Goal: Task Accomplishment & Management: Manage account settings

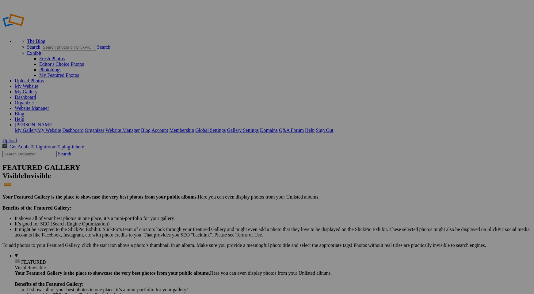
paste input "racheldemardt@gmail.com"
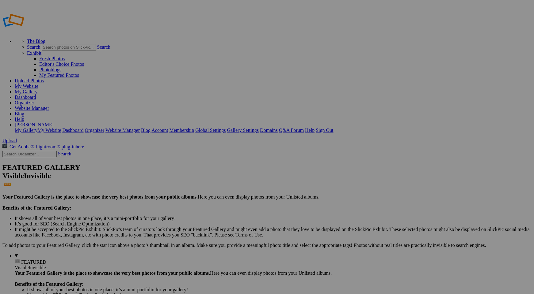
scroll to position [0, 2]
type input "Racheldemardt@gmail.com"
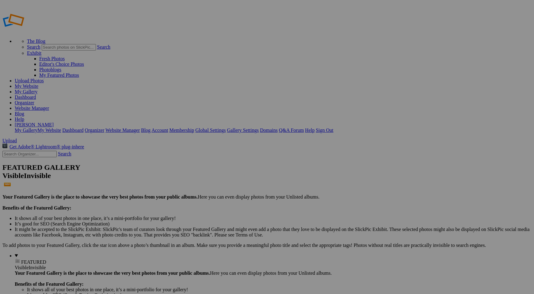
paste input "Iconic Landmarks"
type input "Iconic Landmarks"
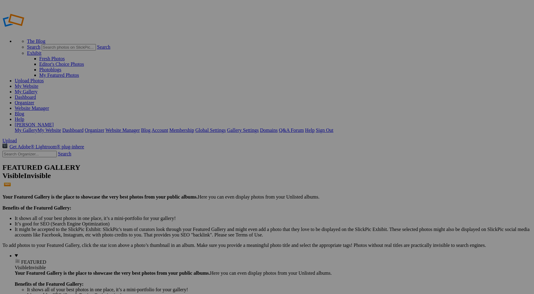
click at [49, 106] on link "Website Manager" at bounding box center [32, 108] width 34 height 5
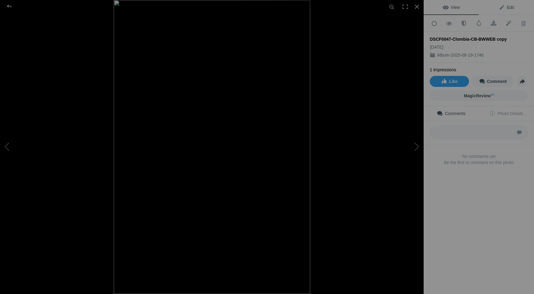
click at [504, 8] on span "Edit" at bounding box center [505, 7] width 15 height 5
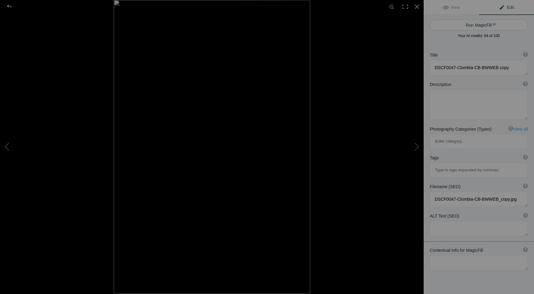
click at [466, 27] on button "Run MagicFill AI" at bounding box center [478, 25] width 98 height 11
type textarea "Portrait of a Weathered Cowboy in Black and White"
type textarea "This striking black and white portrait captures the essence of a seasoned cowbo…"
type textarea "portrait-weathered-cowboy-black-white.jpg"
type textarea "Black and white portrait of an elderly cowboy with a long beard and leather ves…"
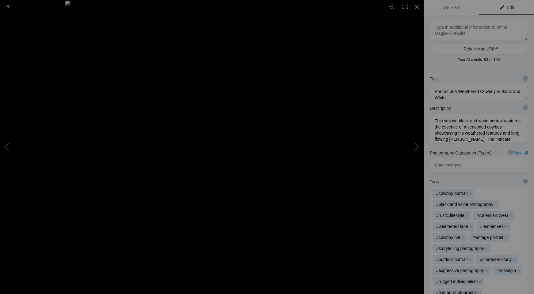
type textarea "DSCF0213-RAF-Edit-Edit"
type textarea "DSCF0213-RAF-Edit-Edit.jpg"
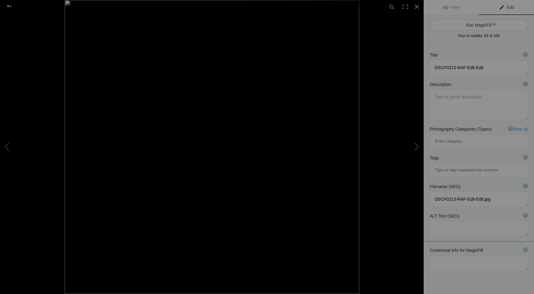
click at [465, 25] on button "Run MagicFill AI" at bounding box center [478, 25] width 98 height 11
type textarea "Colorful Clown Performer Smiling Joyfully"
type textarea "This vibrant image captures a joyful clown performer dressed in an elaborate co…"
type textarea "colorful-clown-performer-smiling.jpg"
type textarea "A joyful clown performer in a colorful costume, smiling and posing playfully ag…"
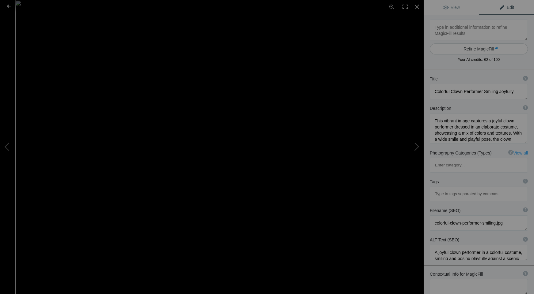
type textarea "Face3_Art-1WEB"
type textarea "Face3_Art-1WEB.jpg"
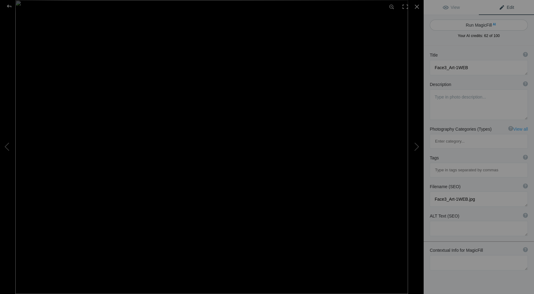
click at [472, 25] on button "Run MagicFill AI" at bounding box center [478, 25] width 98 height 11
type textarea "Enigmatic Spider Web Makeup Artistry"
type textarea "This captivating portrait showcases a model adorned with intricate spider web m…"
type textarea "enigmatic-spider-web-makeup-artistry.jpg"
type textarea "A model with spider web makeup and a floral crown, showcasing a haunting expres…"
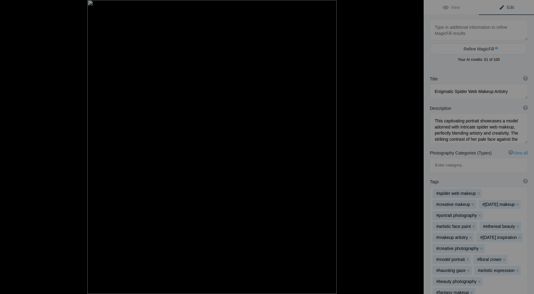
type textarea "Ren_2012--2-Edit-2-Edit-Edit"
type textarea "Ren_2012--2-Edit-2-Edit-Edit.jpg"
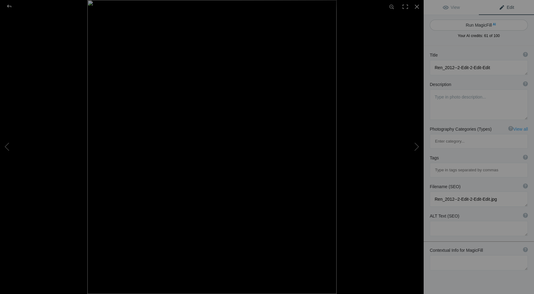
click at [471, 25] on button "Run MagicFill AI" at bounding box center [478, 25] width 98 height 11
type textarea "Portrait of a Resilient Elder in Traditional Attire"
type textarea "This striking black and white portrait captures the essence of a wise elder, sh…"
type textarea "portrait-resilient-elder-traditional-attire.jpg"
type textarea "Black and white portrait of an elder man with expressive eyes and traditional a…"
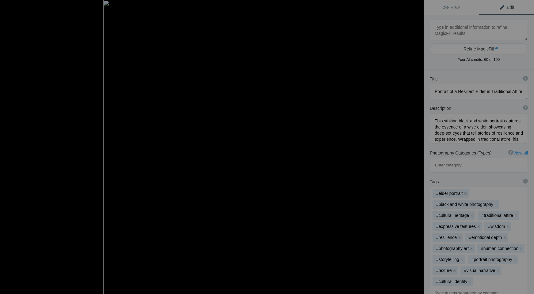
type textarea "Ren_Faire-0186-Export for the Web-2"
type textarea "Ren_Faire-0186-Export_for_the_Web-2.jpg"
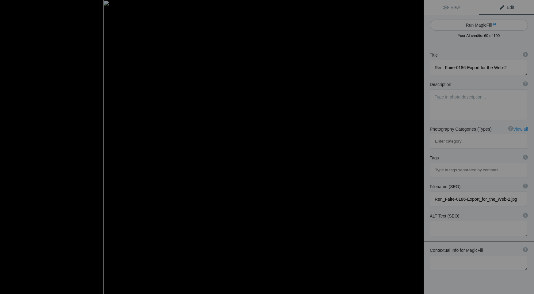
click at [472, 25] on button "Run MagicFill AI" at bounding box center [478, 25] width 98 height 11
type textarea "Young Girl in Renaissance Costume Holding a Mug"
type textarea "This captivating portrait features a young girl dressed in a charming Renaissan…"
type textarea "young-girl-renaissance-costume-holding-mug.jpg"
type textarea "A young girl in a Renaissance costume with a teal hat, holding a mug, showcasin…"
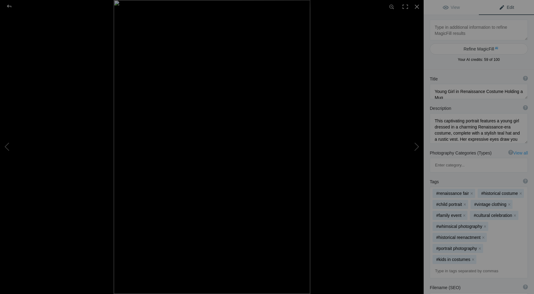
type textarea "Portrait of a Weathered Cowboy in Black and White"
type textarea "This striking black and white portrait captures the essence of a seasoned cowbo…"
type textarea "portrait-weathered-cowboy-black-white.jpg"
type textarea "Black and white portrait of an elderly cowboy with a long beard and leather ves…"
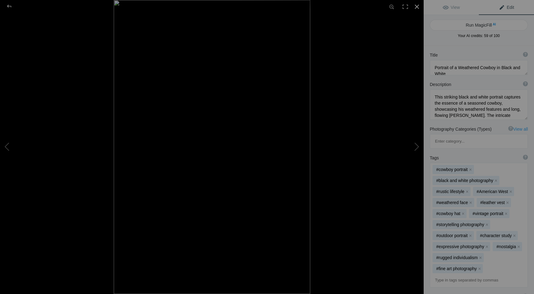
click at [417, 7] on div at bounding box center [416, 6] width 13 height 13
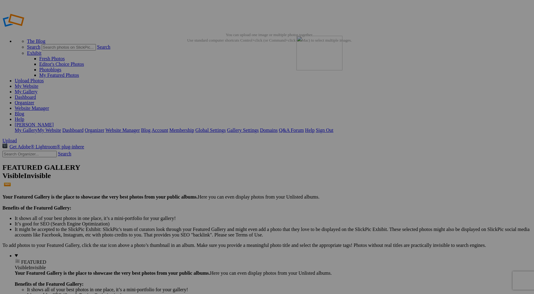
drag, startPoint x: 282, startPoint y: 89, endPoint x: 384, endPoint y: 80, distance: 102.7
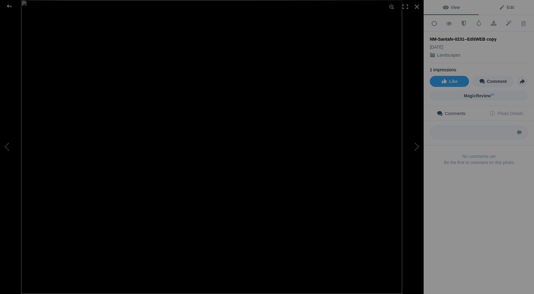
click at [509, 11] on link "Edit" at bounding box center [505, 7] width 55 height 15
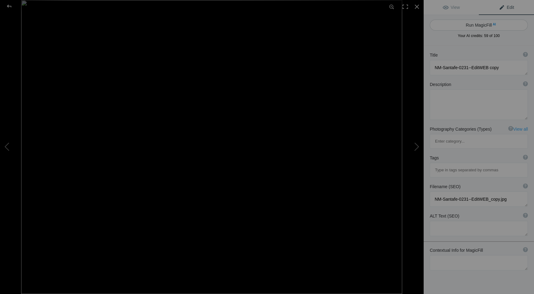
click at [483, 21] on button "Run MagicFill AI" at bounding box center [478, 25] width 98 height 11
type textarea "Serene Sunset Over Santa Fe: A Silhouetted Tree Against a Colorful Sky"
type textarea "This stunning photograph captures the tranquil beauty of a sunset over [GEOGRAP…"
type textarea "santa-fe-sunset-silhouetted-tree.jpg"
type textarea "A silhouetted tree against a vibrant sunset sky in [GEOGRAPHIC_DATA], [US_STATE…"
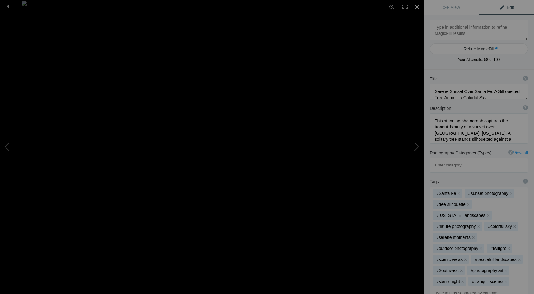
click at [418, 7] on div at bounding box center [416, 6] width 13 height 13
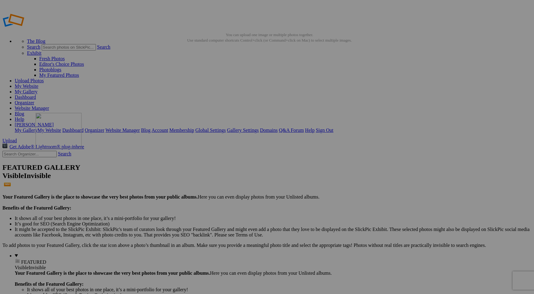
drag, startPoint x: 170, startPoint y: 89, endPoint x: 124, endPoint y: 157, distance: 82.4
drag, startPoint x: 396, startPoint y: 90, endPoint x: 119, endPoint y: 153, distance: 284.6
